Goal: Find specific page/section: Find specific page/section

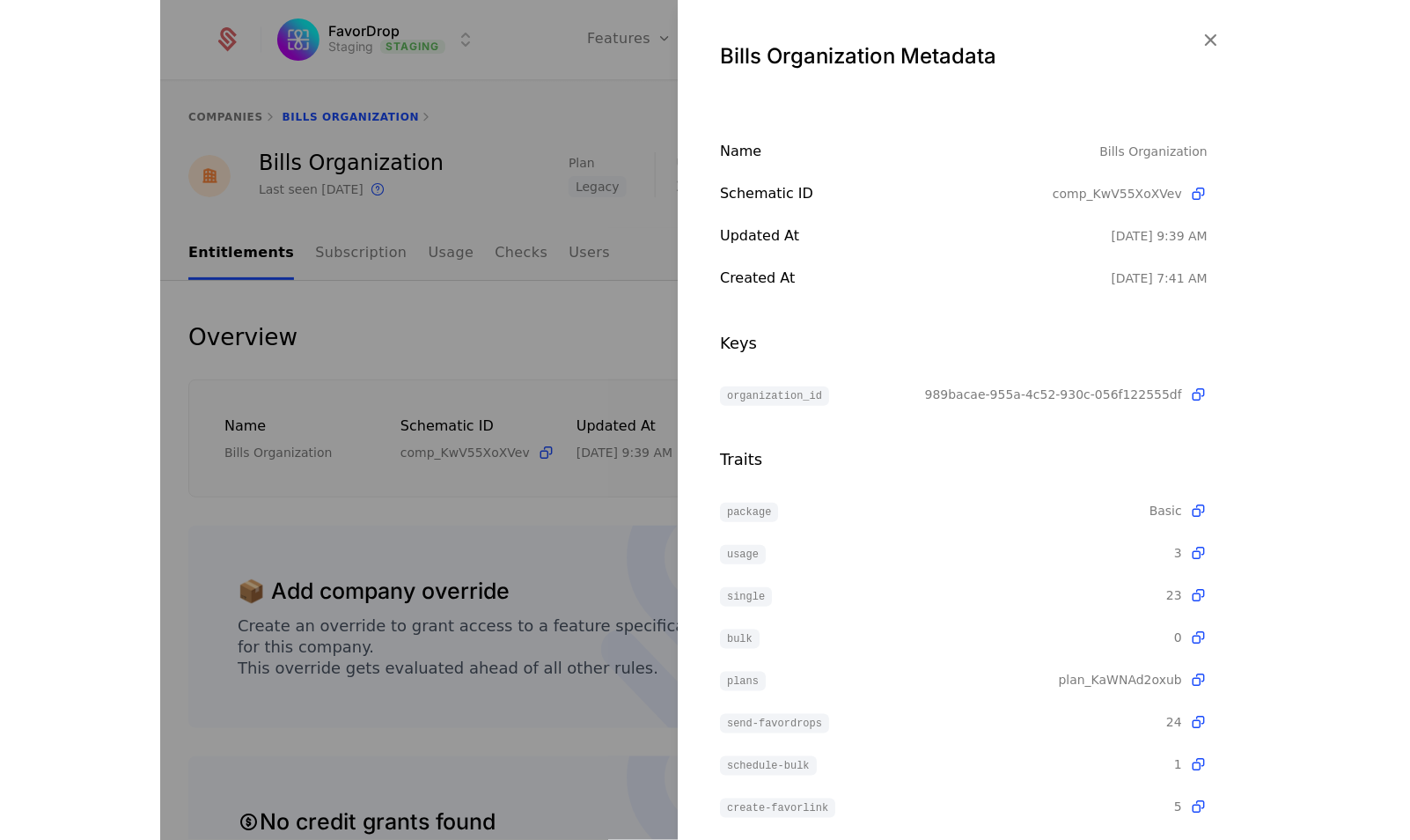
scroll to position [272, 0]
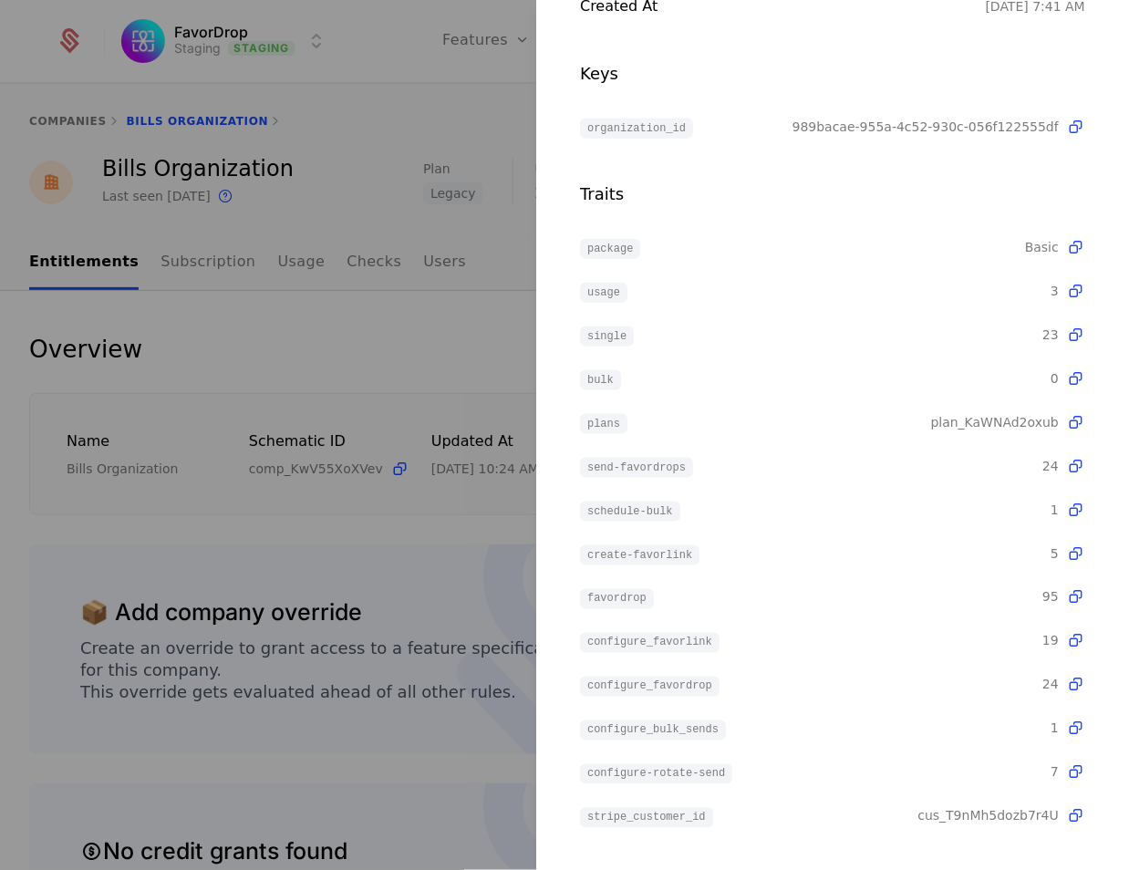
click at [449, 76] on div at bounding box center [564, 435] width 1129 height 870
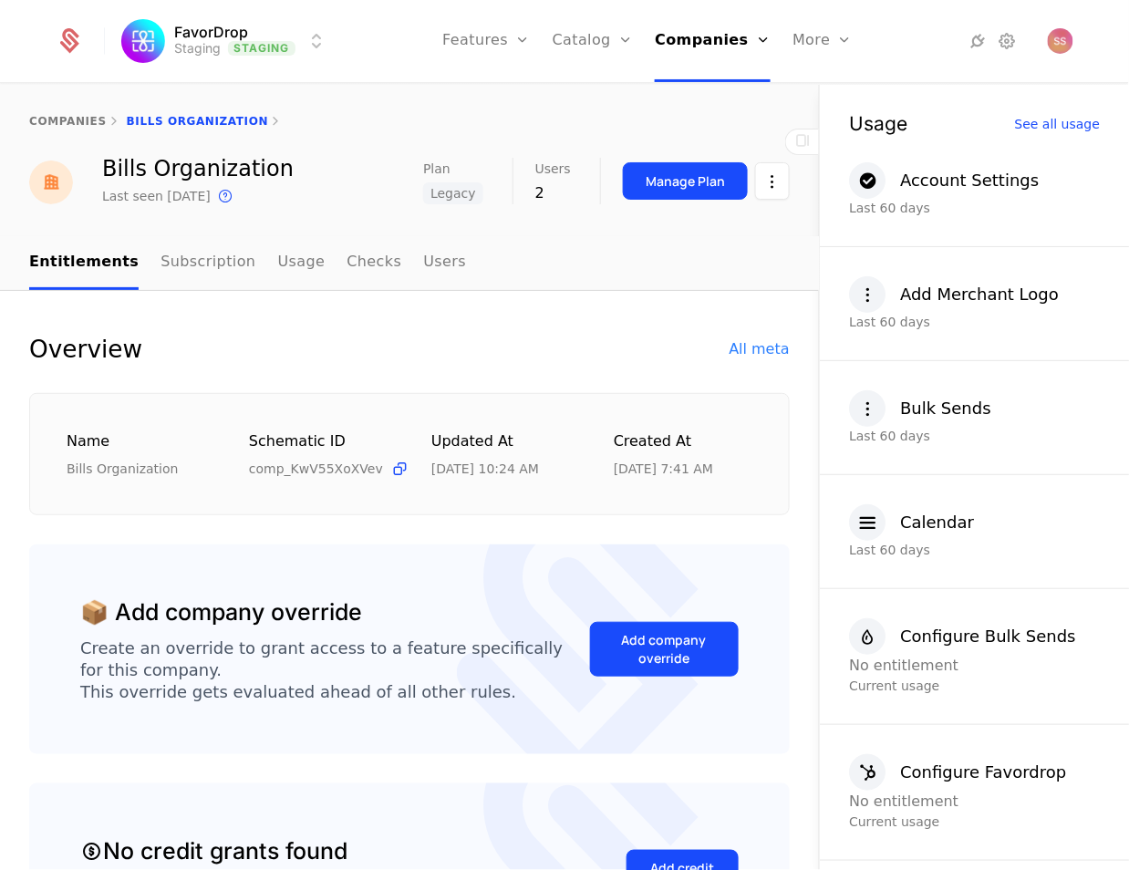
click at [238, 56] on html "FavorDrop Staging Staging Features Features Flags Catalog Plans Add Ons Credits…" at bounding box center [564, 435] width 1129 height 870
click at [240, 47] on html "FavorDrop Staging Staging Features Features Flags Catalog Plans Add Ons Credits…" at bounding box center [564, 435] width 1129 height 870
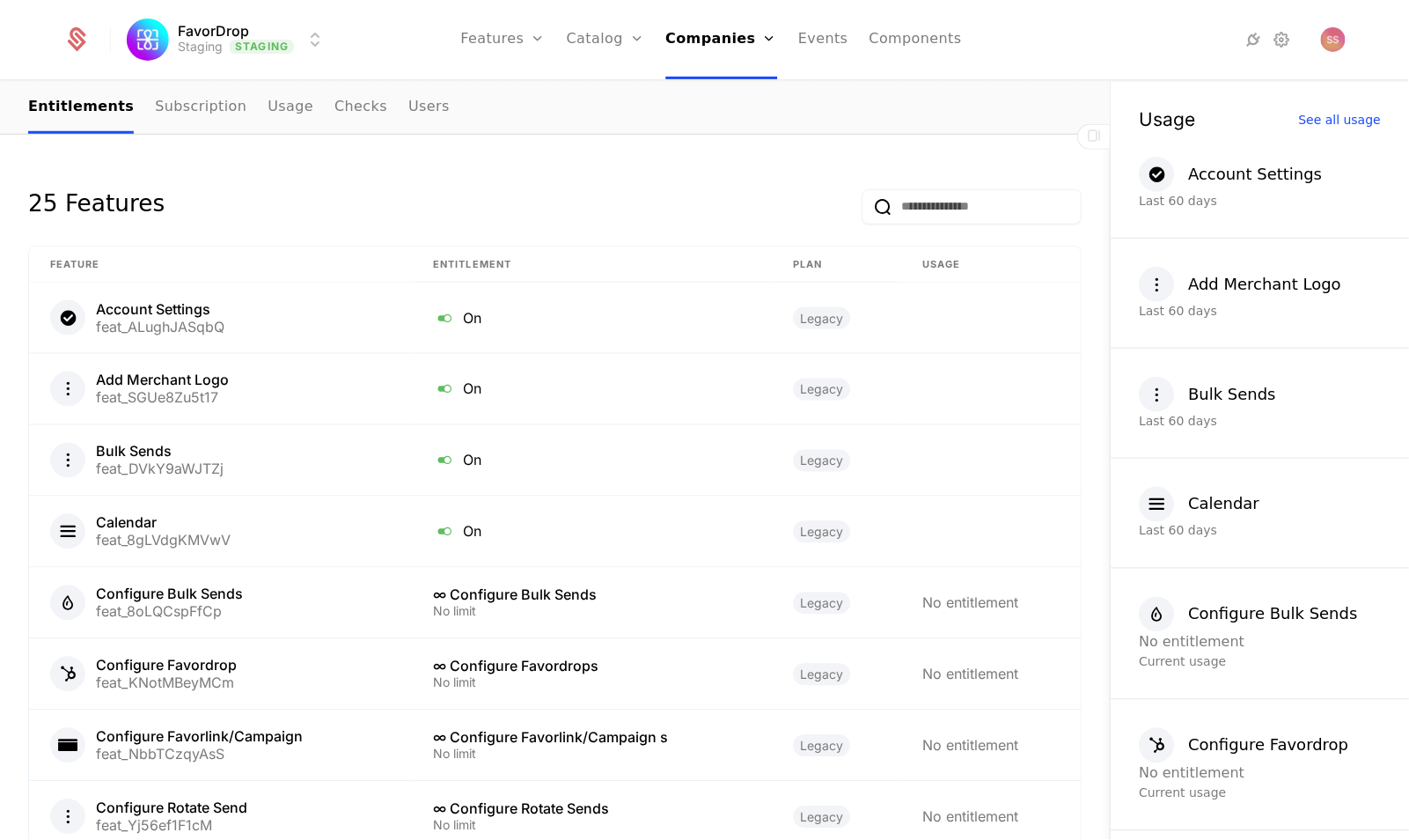
scroll to position [0, 0]
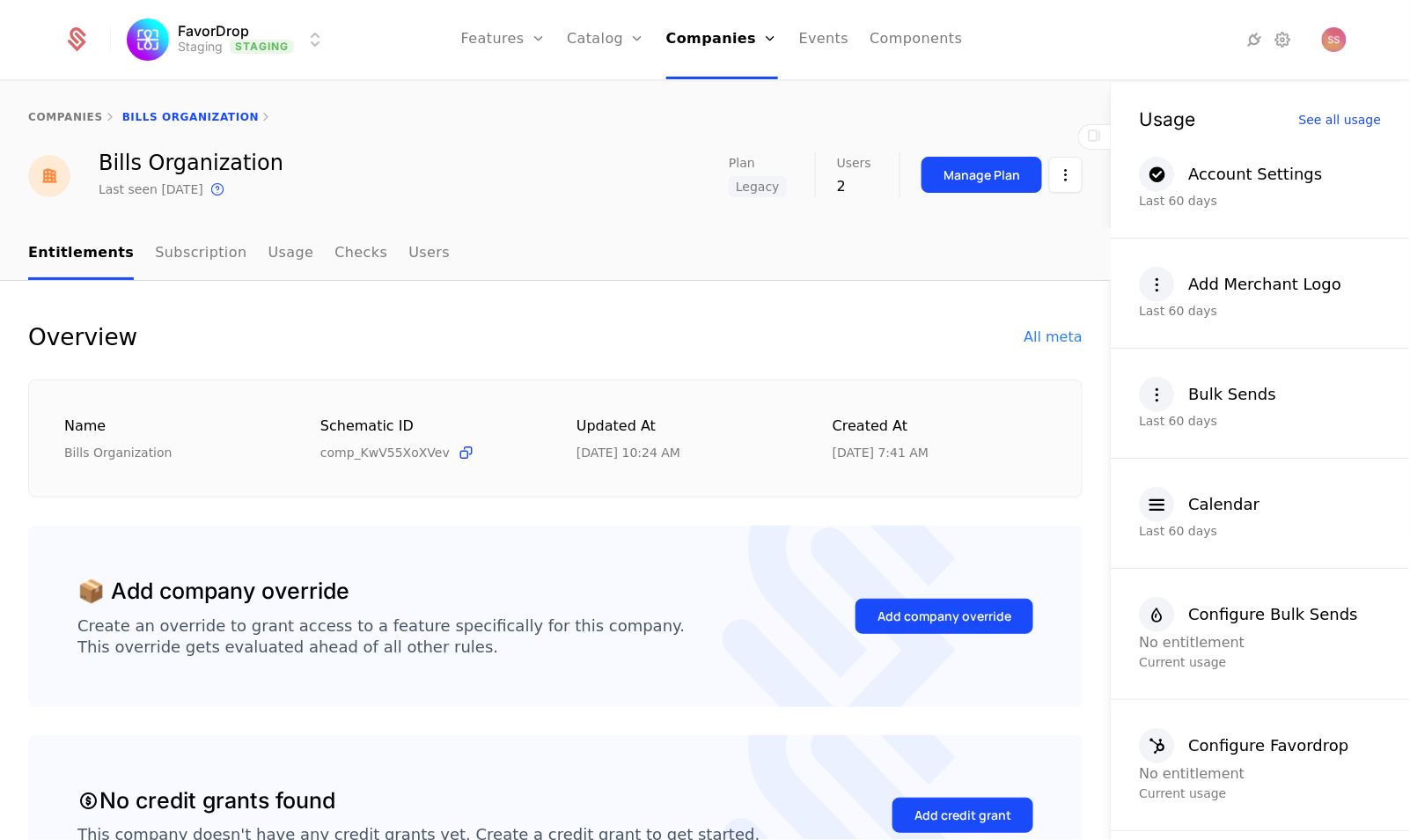
click at [1041, 328] on div "All meta" at bounding box center [1054, 337] width 58 height 21
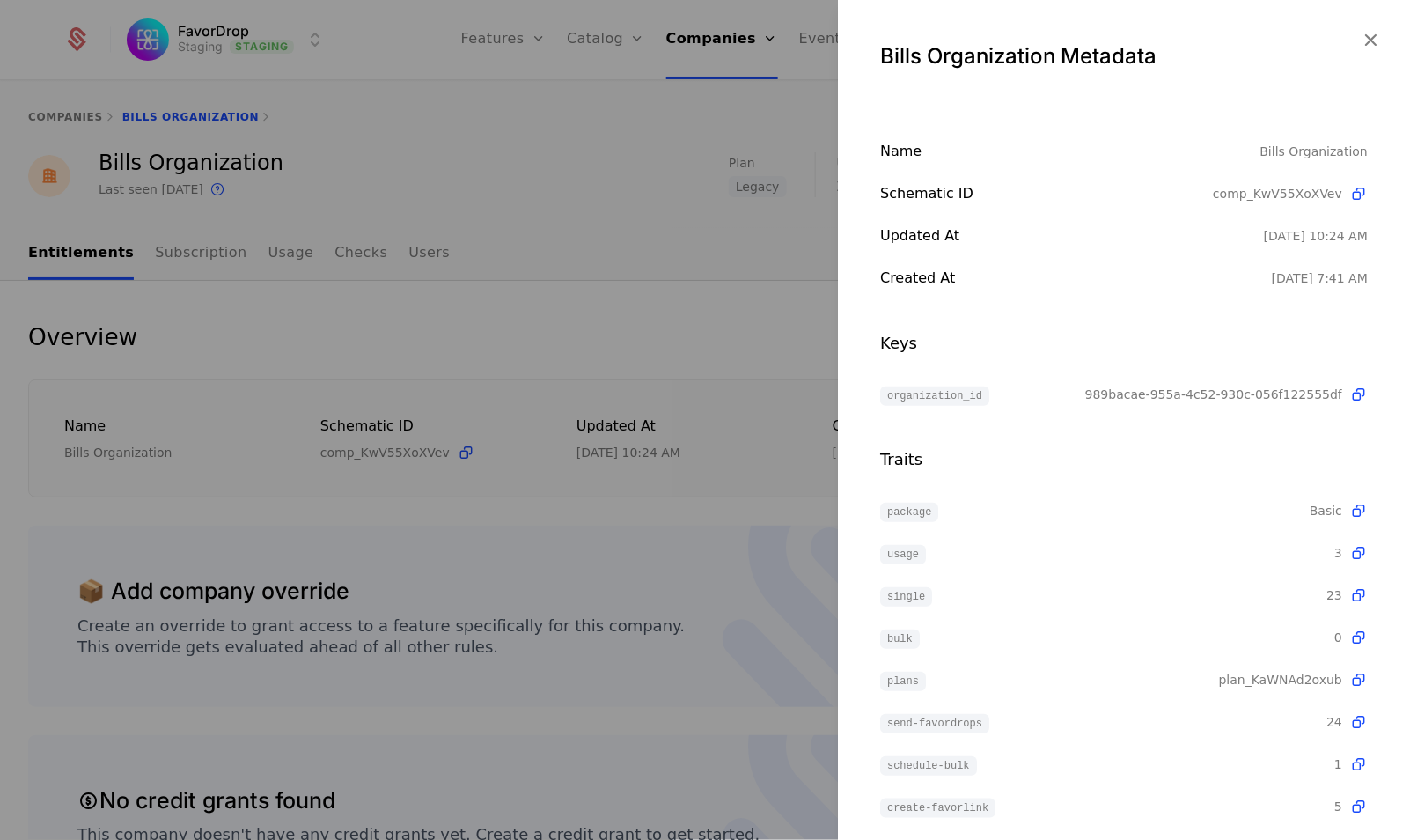
click at [711, 407] on div at bounding box center [705, 420] width 1410 height 840
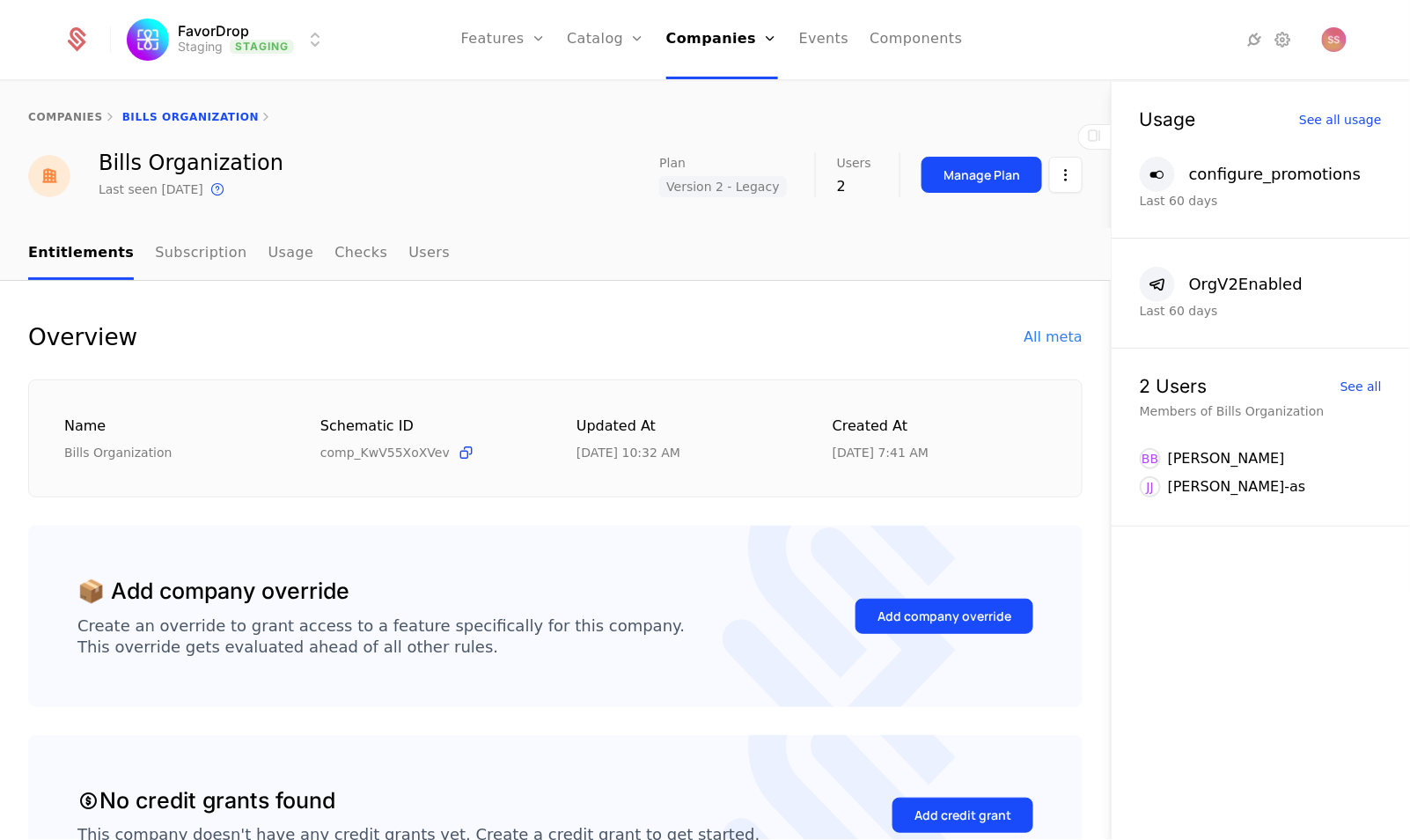
click at [612, 90] on link "Plans" at bounding box center [634, 86] width 91 height 14
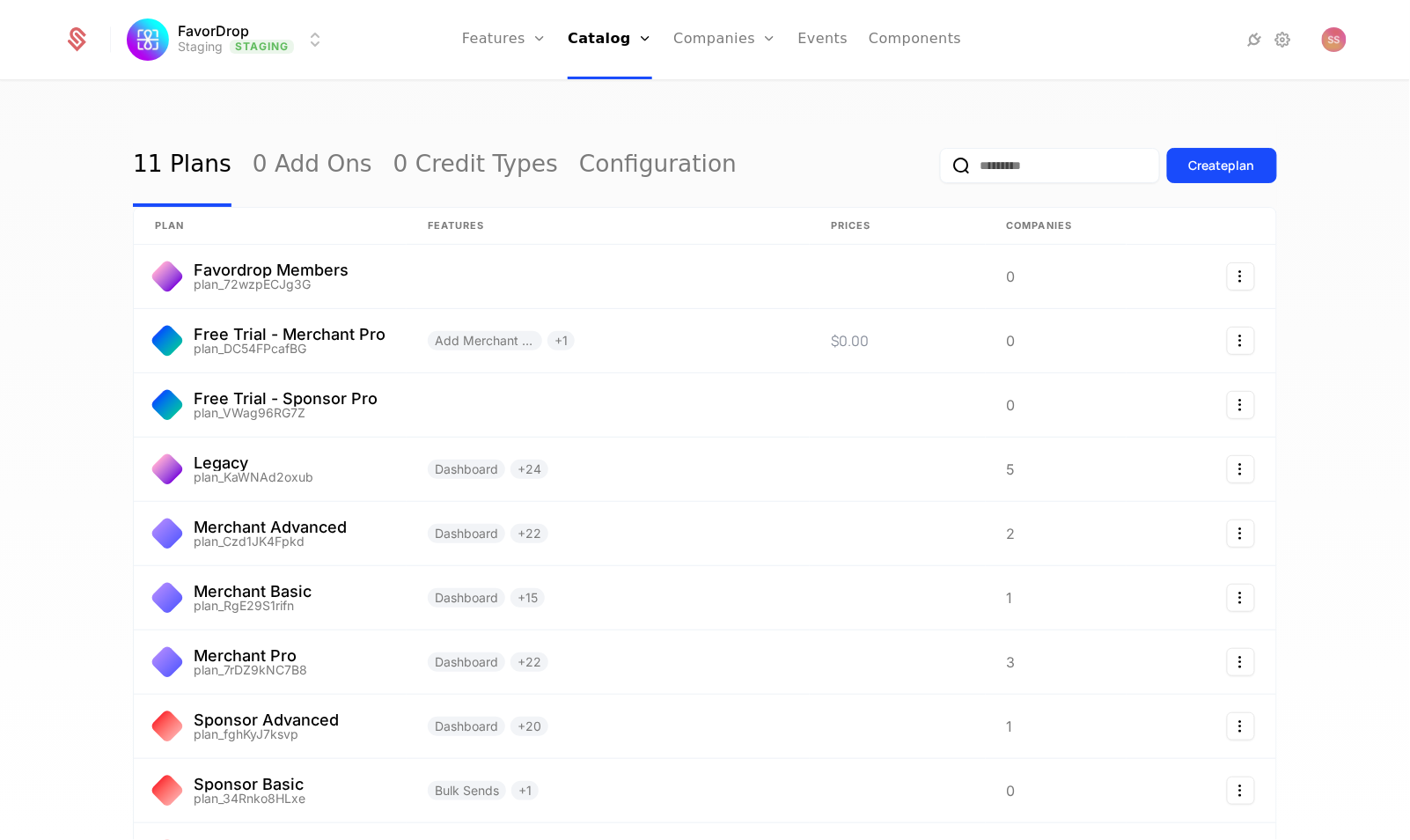
click at [977, 174] on input "email" at bounding box center [1051, 165] width 220 height 35
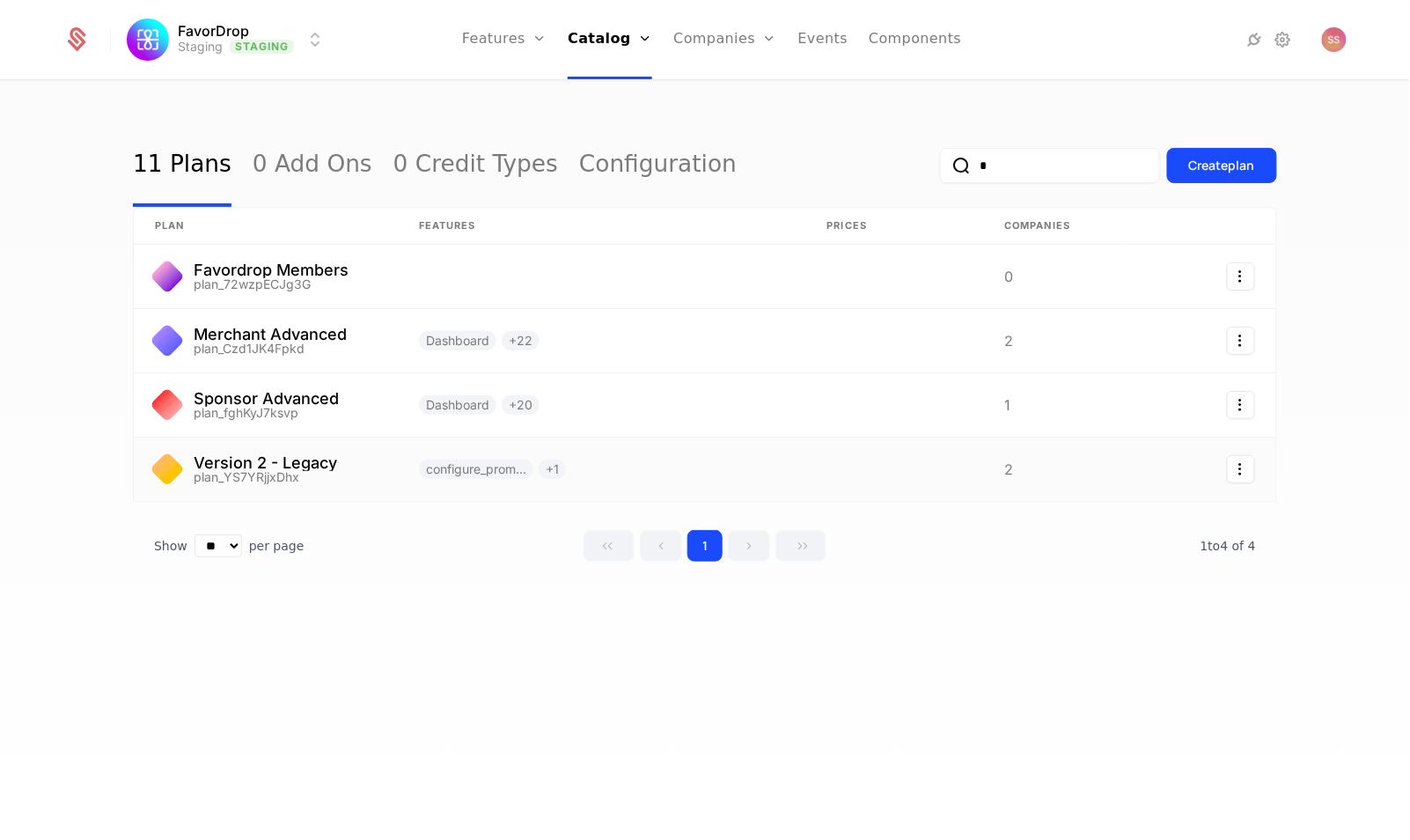
type input "*"
click at [408, 488] on link at bounding box center [602, 469] width 409 height 64
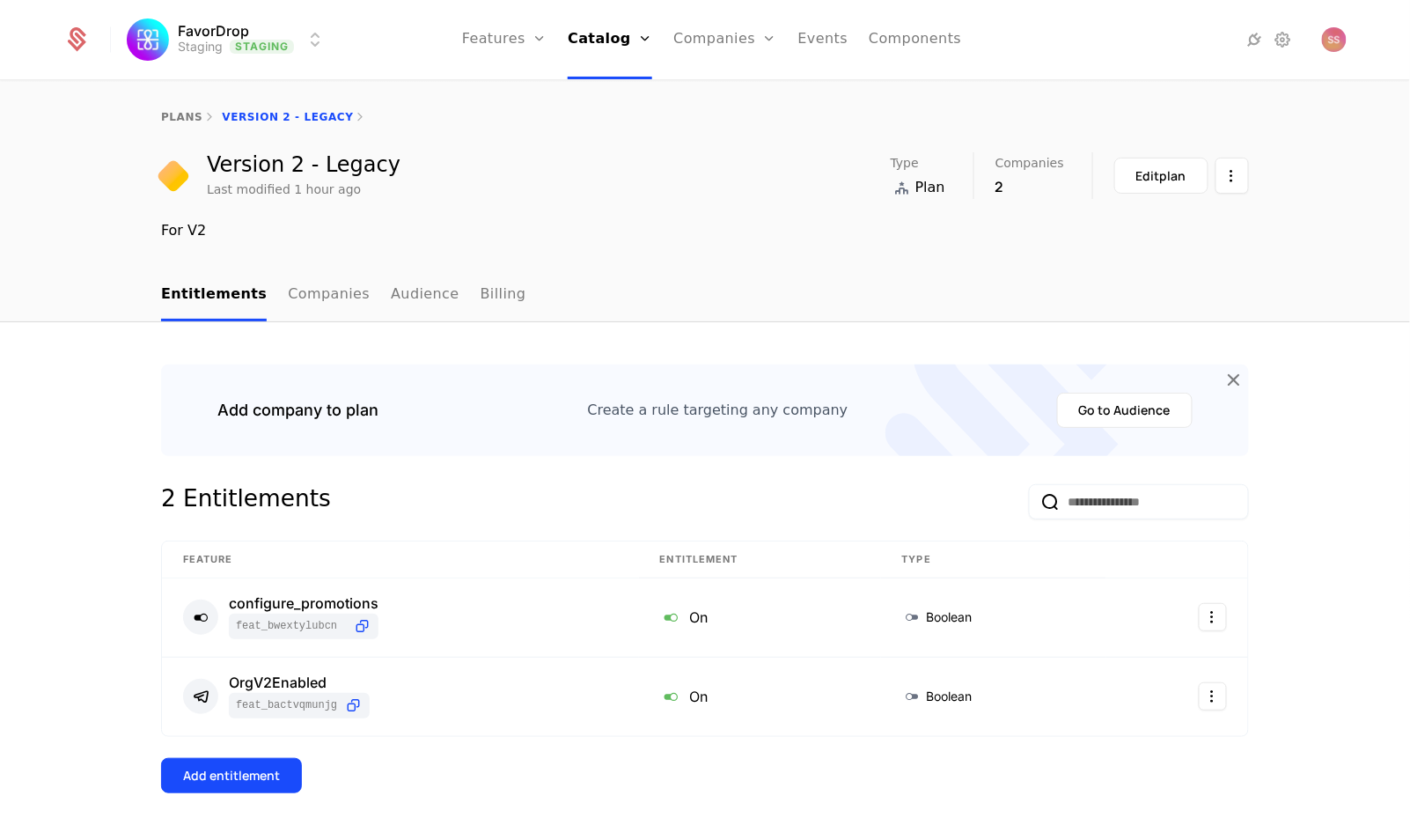
click at [318, 294] on link "Companies" at bounding box center [328, 295] width 82 height 52
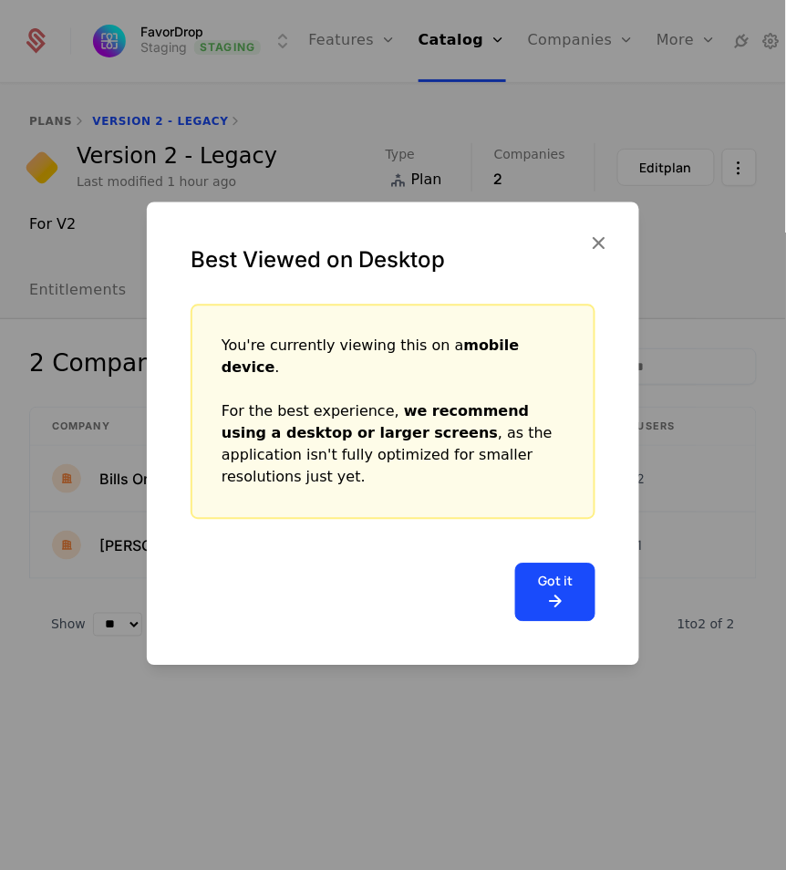
click at [541, 595] on button "Got it" at bounding box center [555, 592] width 80 height 58
